Goal: Task Accomplishment & Management: Use online tool/utility

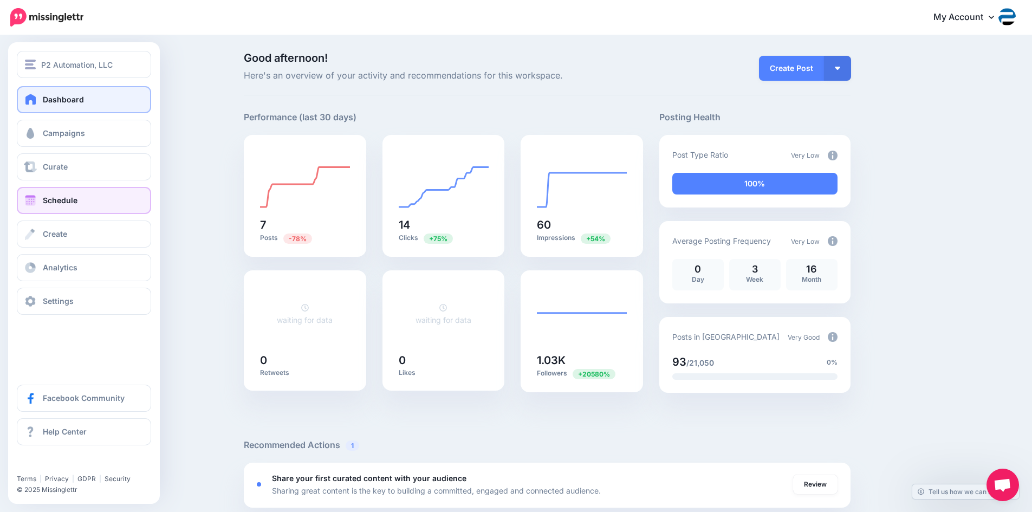
click at [35, 199] on span at bounding box center [30, 200] width 14 height 11
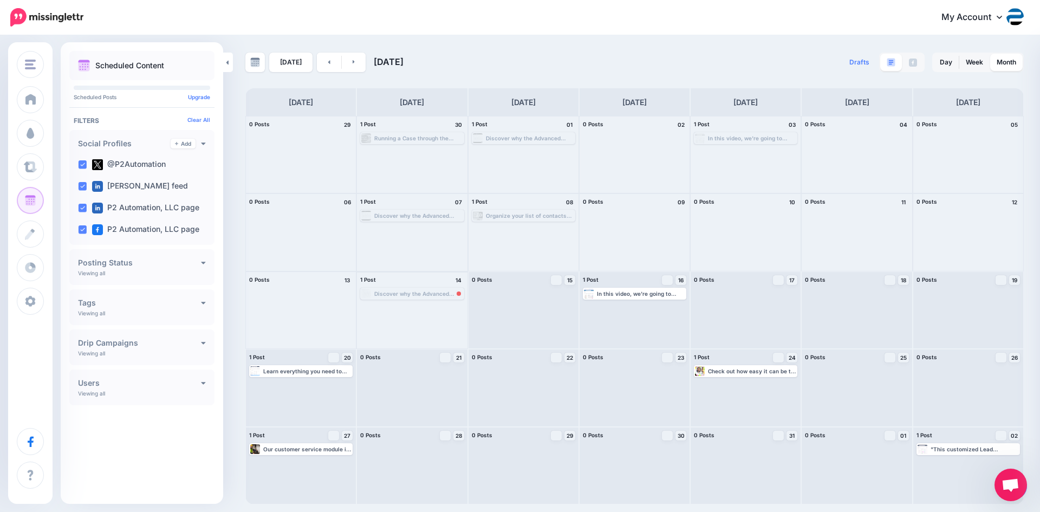
click at [440, 293] on div "Discover why the Advanced Filters feature in Dynamics 365 can play a huge role …" at bounding box center [418, 293] width 88 height 7
click at [443, 306] on link "Reschedule" at bounding box center [412, 307] width 100 height 10
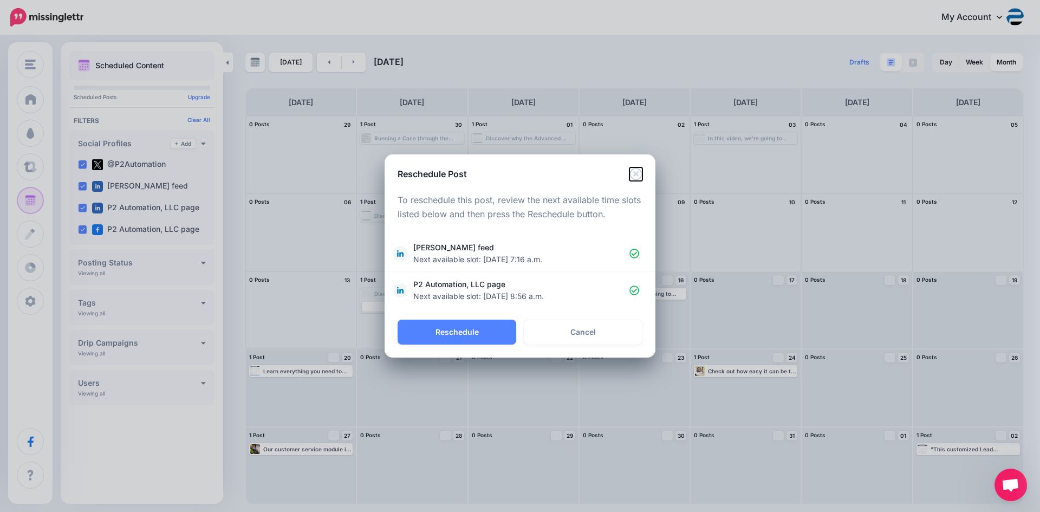
click at [637, 169] on icon "Close" at bounding box center [636, 173] width 13 height 13
